Goal: Task Accomplishment & Management: Manage account settings

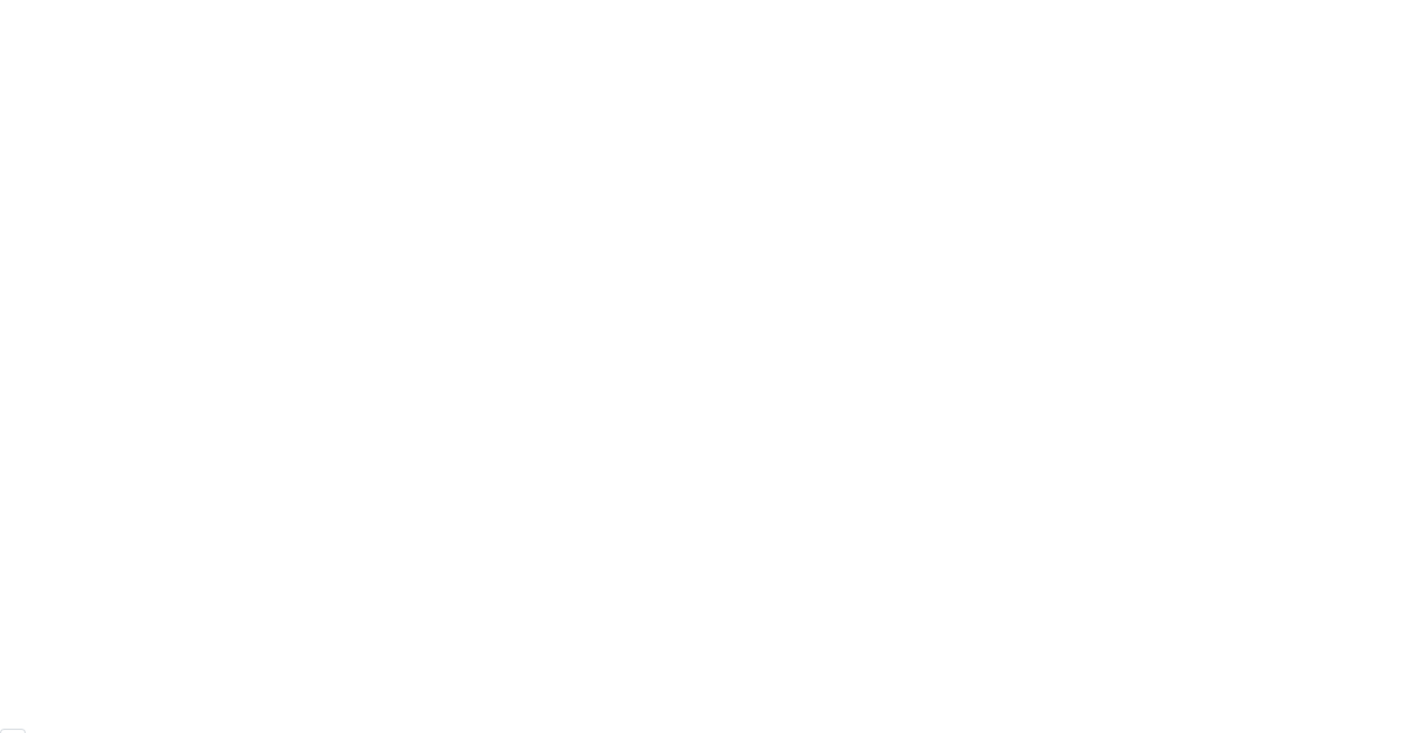
scroll to position [146, 0]
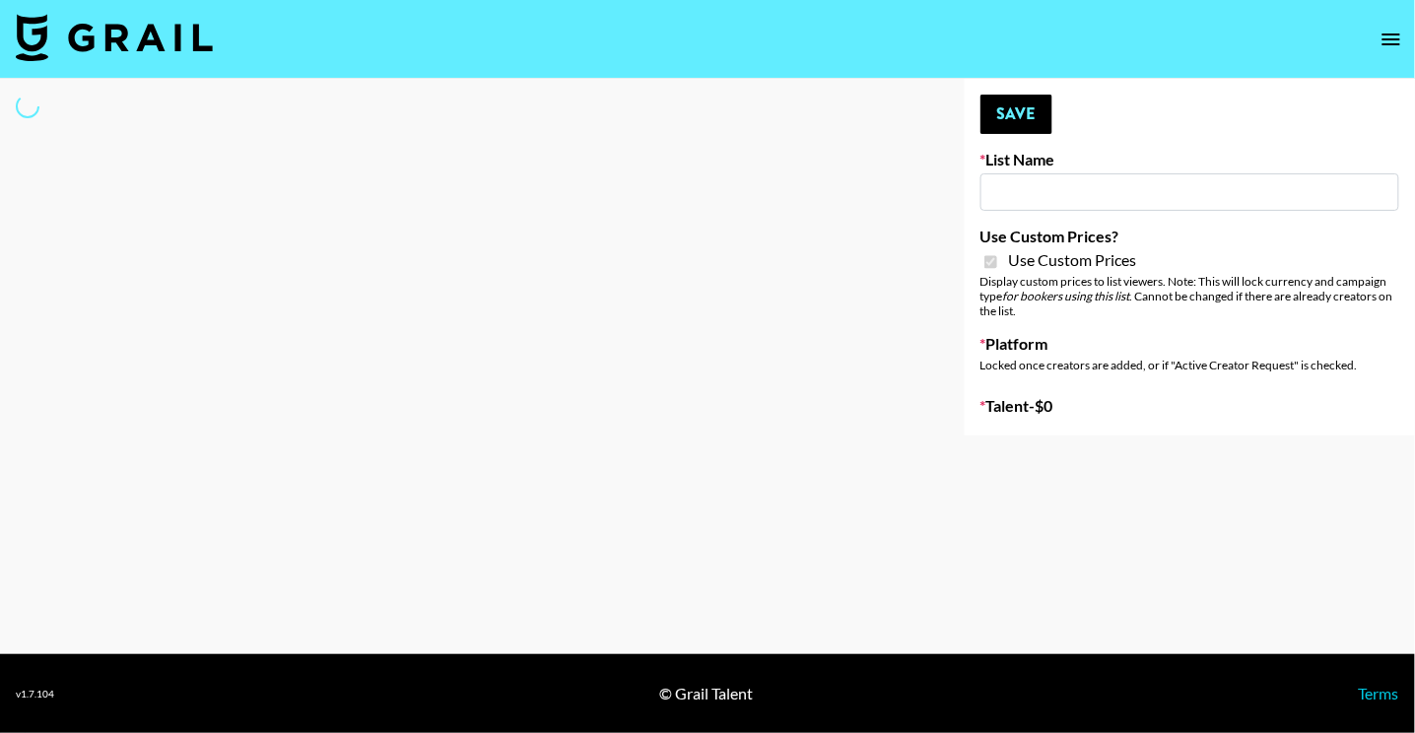
type input "vals"
checkbox input "true"
select select "Brand"
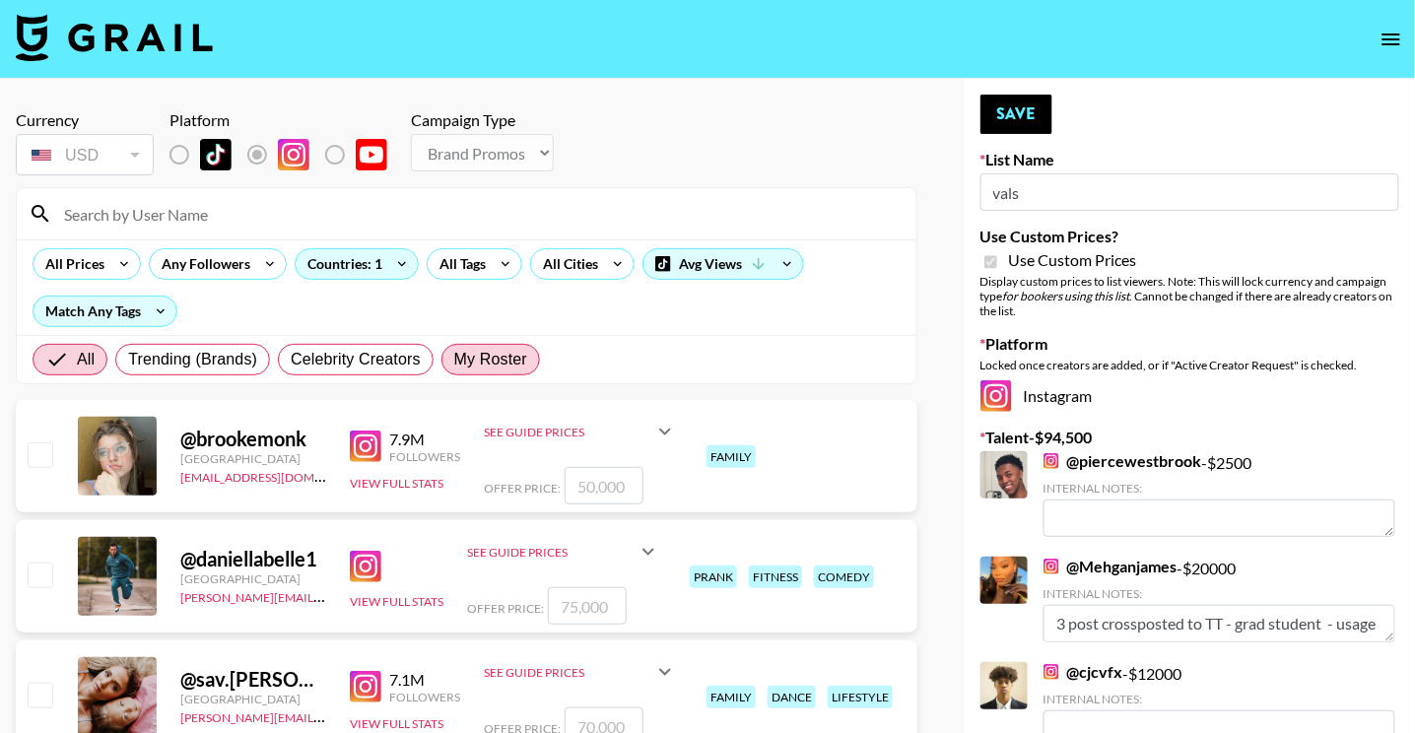
click at [490, 361] on span "My Roster" at bounding box center [490, 360] width 73 height 24
click at [454, 360] on input "My Roster" at bounding box center [454, 360] width 0 height 0
radio input "true"
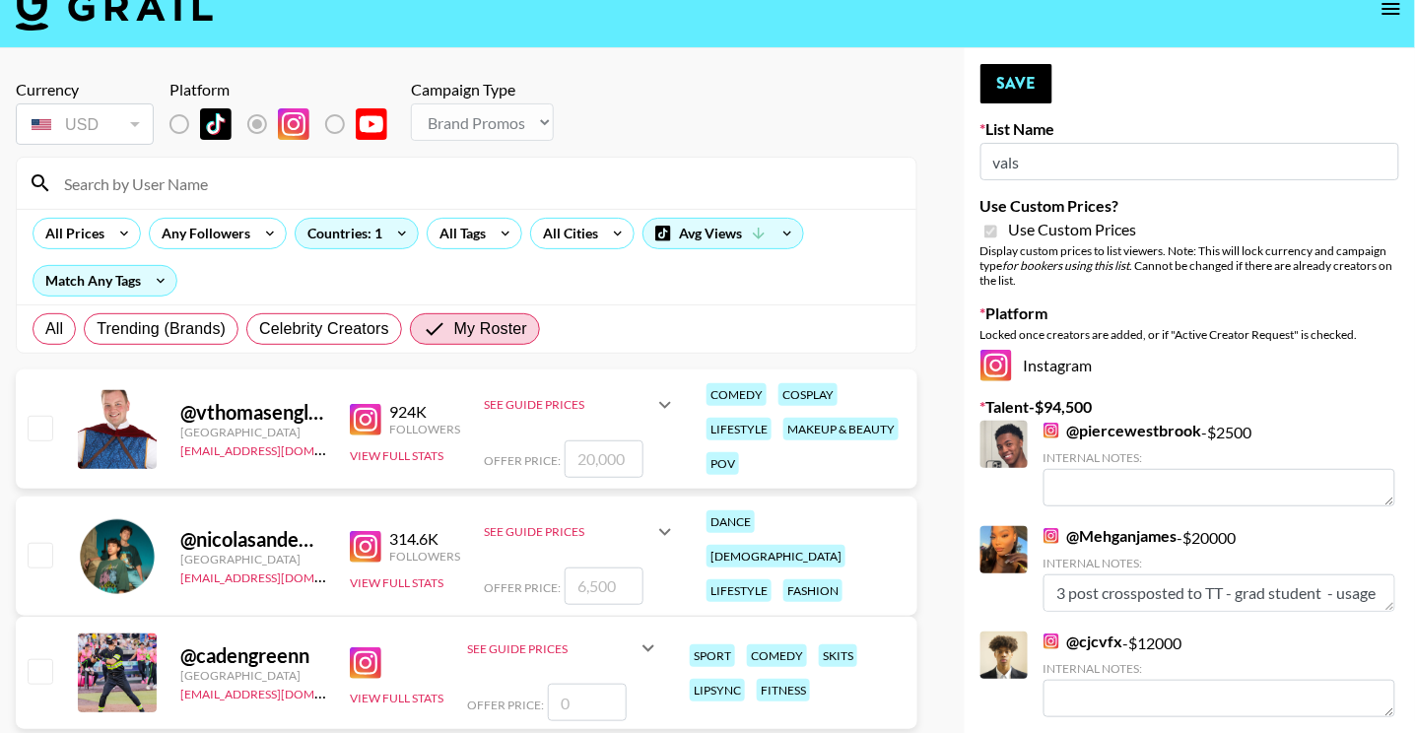
scroll to position [40, 0]
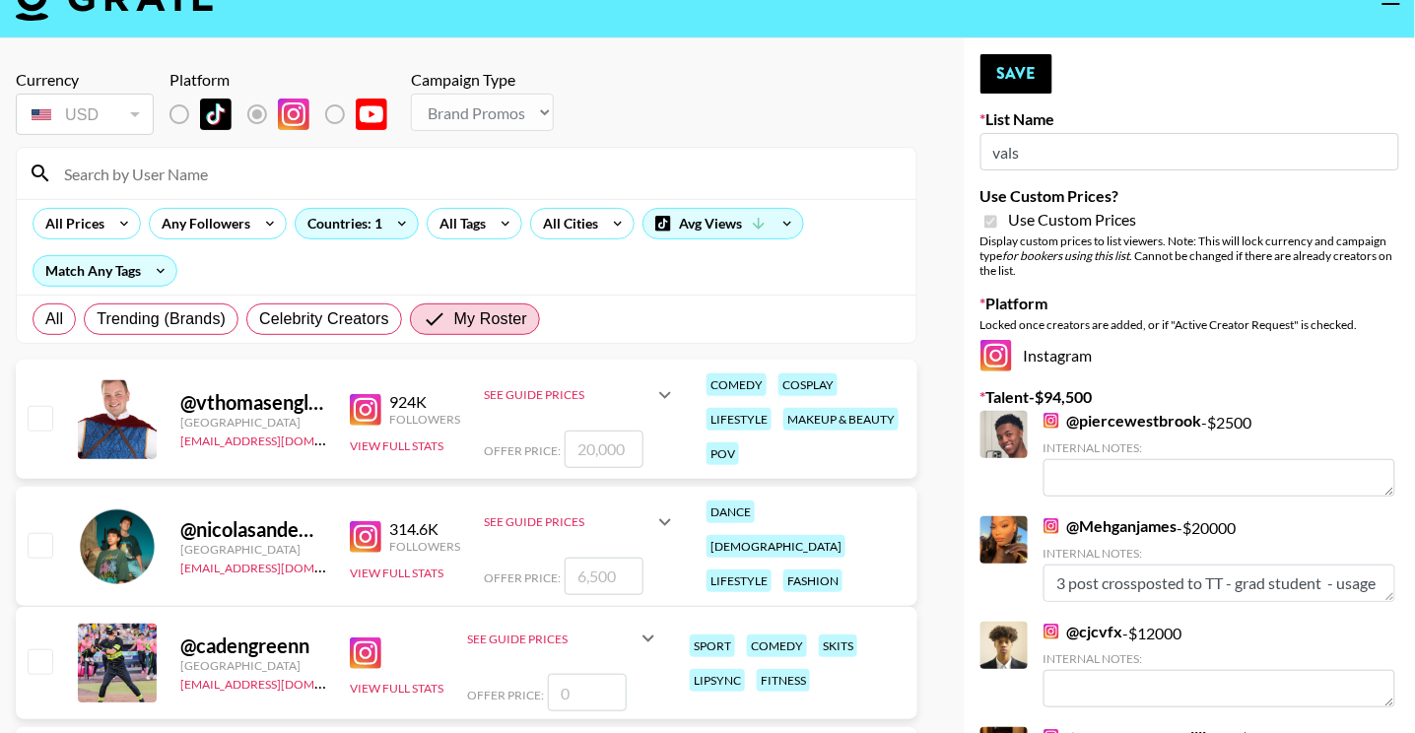
click at [44, 540] on input "checkbox" at bounding box center [40, 545] width 24 height 24
checkbox input "true"
type input "6500"
click at [619, 574] on input "6500" at bounding box center [603, 576] width 79 height 37
type textarea "0"
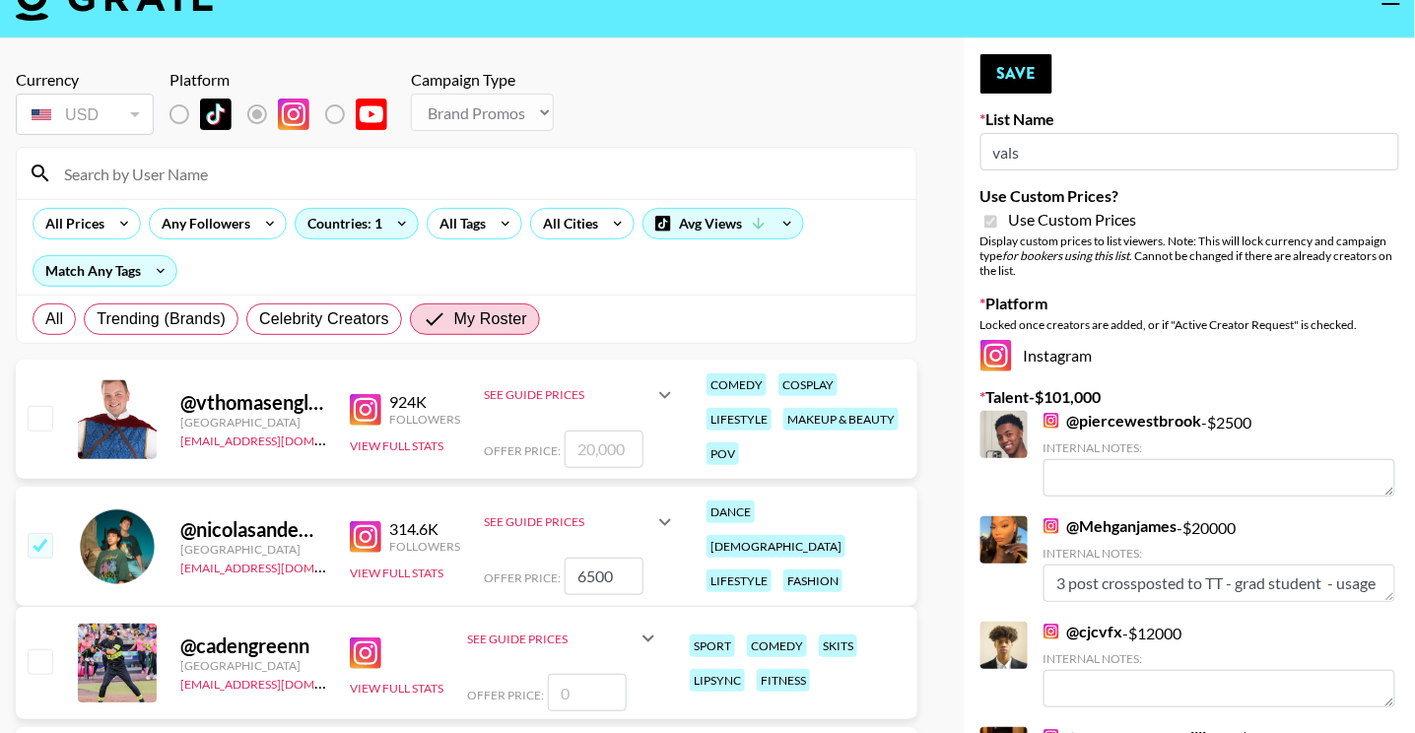
drag, startPoint x: 621, startPoint y: 573, endPoint x: 529, endPoint y: 561, distance: 92.5
click at [529, 561] on div "Offer Price: 6500" at bounding box center [580, 576] width 193 height 37
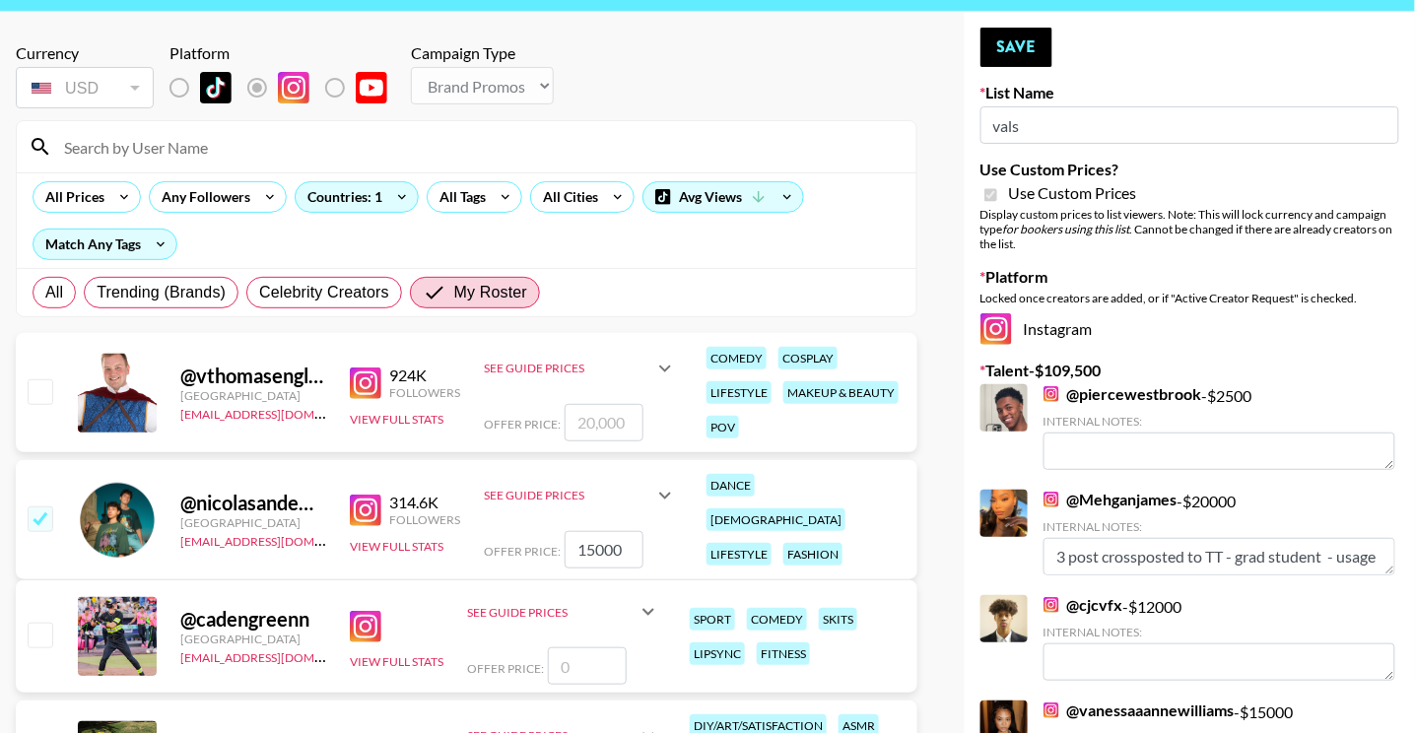
scroll to position [66, 0]
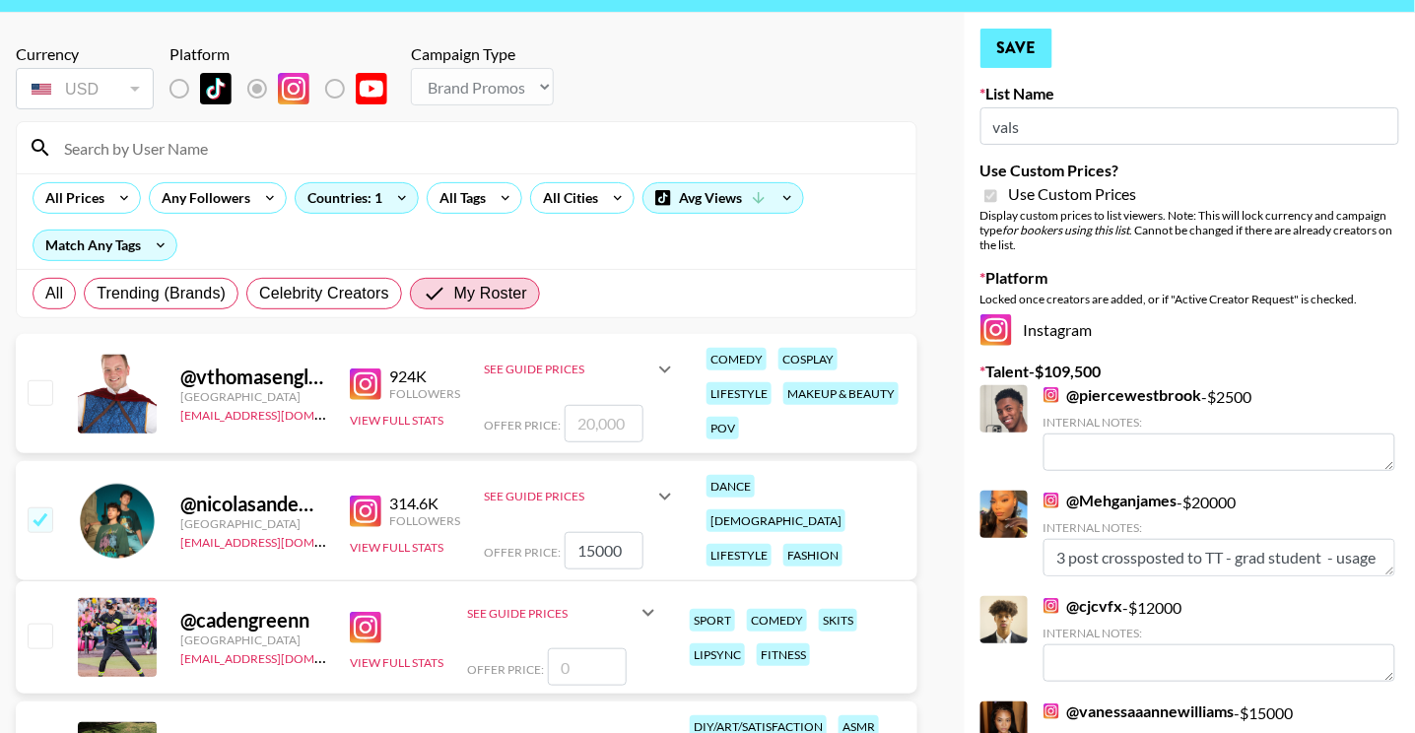
type input "15000"
click at [1014, 53] on button "Save" at bounding box center [1016, 48] width 72 height 39
radio input "true"
